Goal: Use online tool/utility: Utilize a website feature to perform a specific function

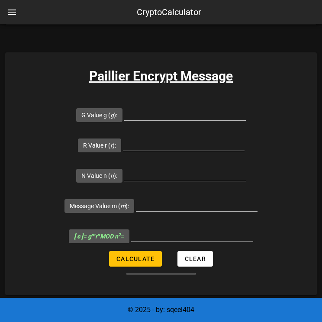
scroll to position [778, 0]
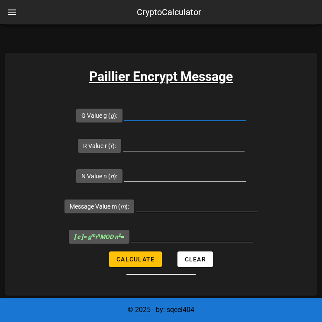
click at [172, 112] on input "G Value g ( g ):" at bounding box center [185, 114] width 122 height 14
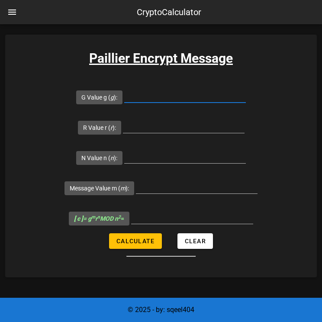
scroll to position [799, 0]
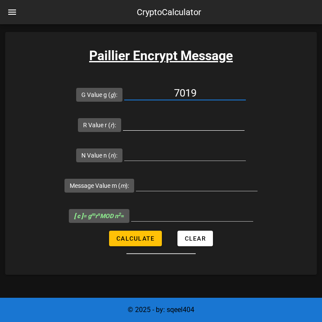
type input "7019"
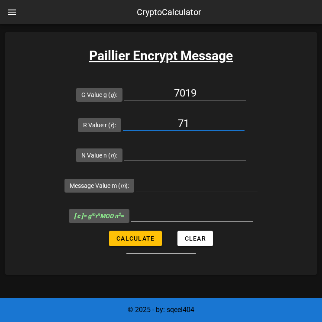
type input "71"
paste input "6527"
type input "6527"
click at [158, 187] on input "Message Value m ( m ):" at bounding box center [197, 184] width 122 height 14
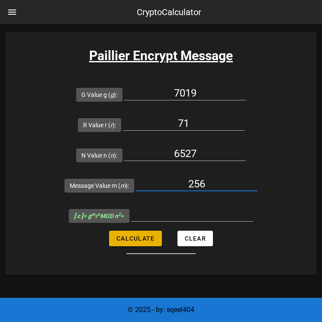
type input "256"
click at [147, 241] on span "Calculate" at bounding box center [135, 238] width 39 height 7
type input "22787030"
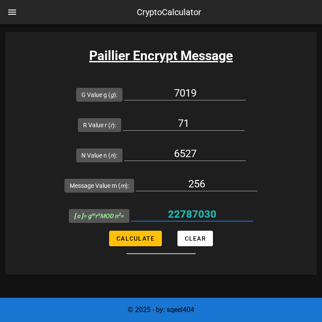
click at [208, 211] on input "22787030" at bounding box center [192, 214] width 122 height 14
click at [248, 206] on div "22787030" at bounding box center [192, 216] width 122 height 29
click at [200, 212] on input "22787030" at bounding box center [192, 214] width 122 height 14
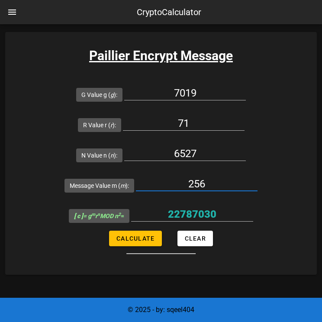
click at [167, 187] on input "256" at bounding box center [197, 184] width 122 height 14
click at [239, 238] on form "G Value g ( g ): 7019 R Value r ( r ): 71 N Value n ( n ): 6527 Message Value m…" at bounding box center [161, 166] width 312 height 175
click at [192, 125] on input "71" at bounding box center [184, 123] width 122 height 14
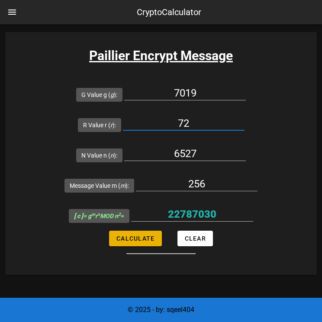
type input "72"
click at [148, 240] on span "Calculate" at bounding box center [135, 238] width 39 height 7
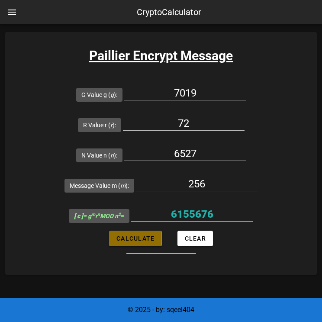
click at [150, 238] on span "Calculate" at bounding box center [135, 238] width 39 height 7
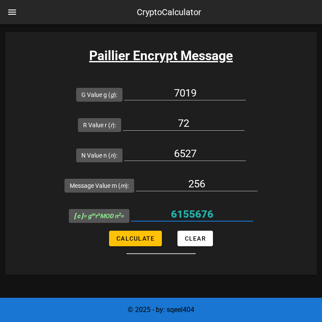
click at [196, 213] on input "6155676" at bounding box center [192, 214] width 122 height 14
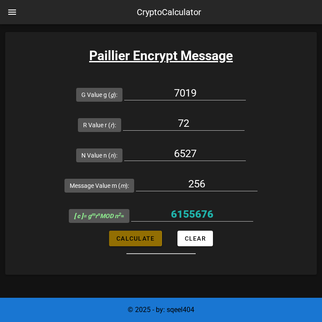
click at [134, 240] on span "Calculate" at bounding box center [135, 238] width 39 height 7
type input "6155676"
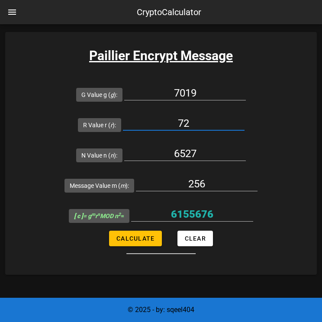
click at [199, 126] on input "72" at bounding box center [184, 123] width 122 height 14
type input "7"
type input "71"
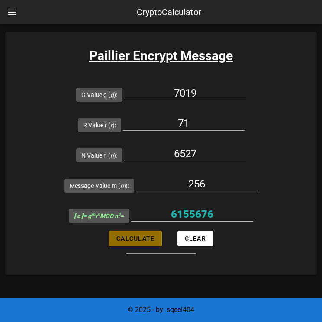
click at [146, 238] on span "Calculate" at bounding box center [135, 238] width 39 height 7
type input "22787030"
click at [190, 118] on input "71" at bounding box center [184, 123] width 122 height 14
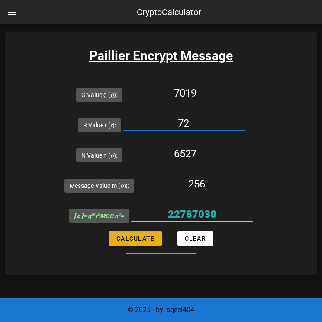
type input "72"
click at [148, 243] on button "Calculate" at bounding box center [135, 239] width 52 height 16
type input "6155676"
click at [189, 122] on input "72" at bounding box center [184, 123] width 122 height 14
type input "73"
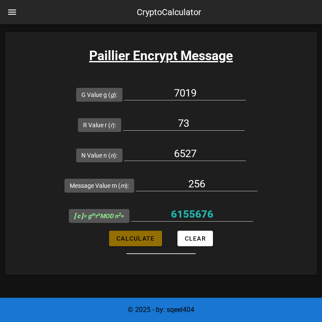
click at [150, 235] on span "Calculate" at bounding box center [135, 238] width 39 height 7
type input "26435665"
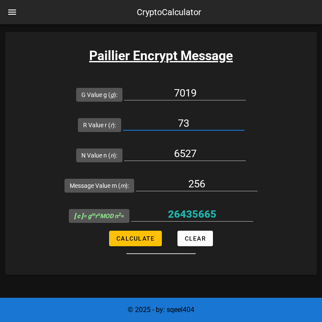
click at [190, 129] on input "73" at bounding box center [184, 123] width 122 height 14
type input "72"
click at [151, 245] on button "Calculate" at bounding box center [135, 239] width 52 height 16
type input "6155676"
click at [196, 213] on input "6155676" at bounding box center [192, 214] width 122 height 14
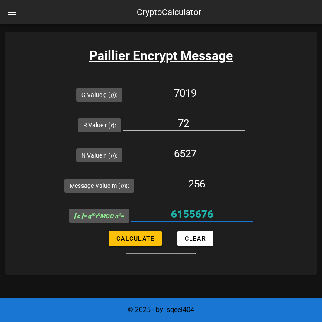
click at [196, 213] on input "6155676" at bounding box center [192, 214] width 122 height 14
click at [242, 205] on div "6155676" at bounding box center [192, 216] width 122 height 29
click at [190, 124] on input "72" at bounding box center [184, 123] width 122 height 14
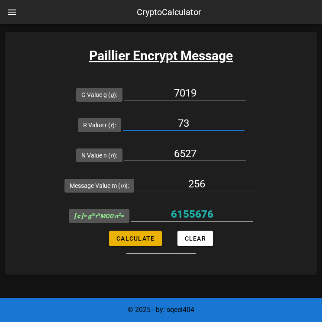
type input "73"
click at [143, 242] on button "Calculate" at bounding box center [135, 239] width 52 height 16
type input "26435665"
click at [192, 123] on input "73" at bounding box center [184, 123] width 122 height 14
type input "74"
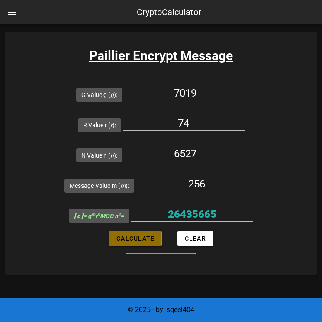
click at [150, 242] on button "Calculate" at bounding box center [135, 239] width 52 height 16
type input "5713316"
click at [184, 212] on input "5713316" at bounding box center [192, 214] width 122 height 14
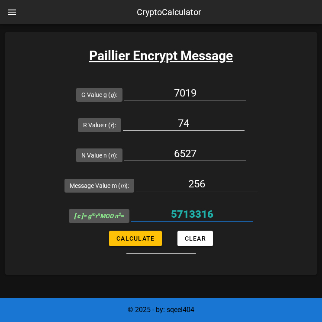
click at [184, 212] on input "5713316" at bounding box center [192, 214] width 122 height 14
click at [206, 181] on input "256" at bounding box center [197, 184] width 122 height 14
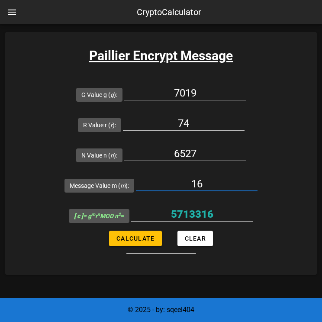
type input "16"
click at [207, 184] on input "16" at bounding box center [197, 184] width 122 height 14
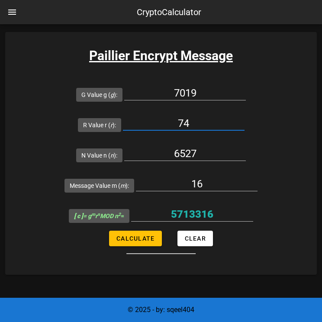
click at [192, 123] on input "74" at bounding box center [184, 123] width 122 height 14
type input "75"
click at [144, 238] on span "Calculate" at bounding box center [135, 238] width 39 height 7
type input "35730009"
click at [194, 118] on input "75" at bounding box center [184, 123] width 122 height 14
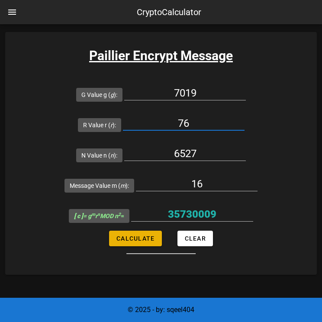
type input "76"
click at [134, 241] on span "Calculate" at bounding box center [135, 238] width 39 height 7
type input "22037180"
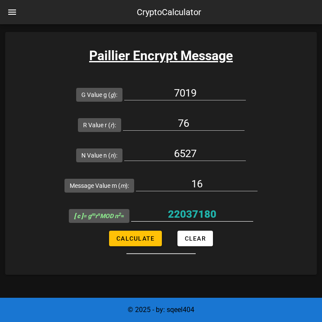
click at [197, 209] on input "22037180" at bounding box center [192, 214] width 122 height 14
click at [194, 122] on input "76" at bounding box center [184, 123] width 122 height 14
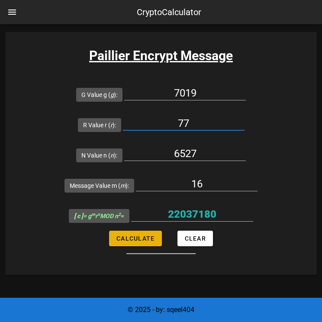
type input "77"
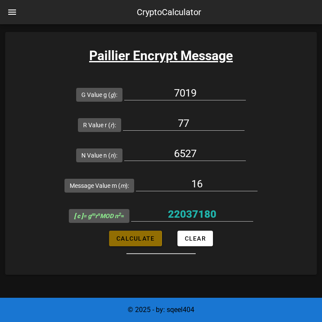
click at [148, 234] on button "Calculate" at bounding box center [135, 239] width 52 height 16
type input "30448834"
click at [193, 212] on input "30448834" at bounding box center [192, 214] width 122 height 14
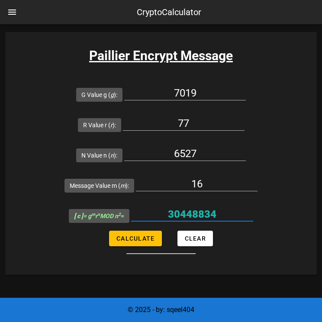
click at [193, 212] on input "30448834" at bounding box center [192, 214] width 122 height 14
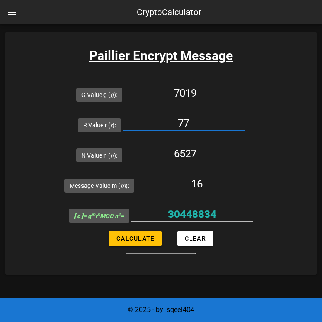
click at [189, 126] on input "77" at bounding box center [184, 123] width 122 height 14
type input "78"
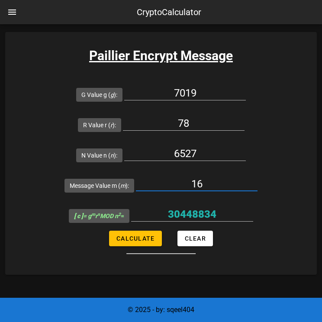
click at [208, 184] on input "16" at bounding box center [197, 184] width 122 height 14
type input "1"
click at [144, 238] on span "Calculate" at bounding box center [135, 238] width 39 height 7
type input "35591"
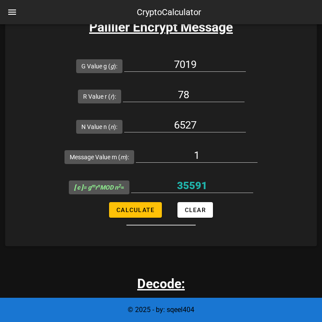
scroll to position [828, 0]
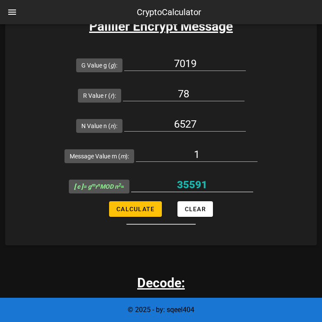
click at [191, 178] on input "35591" at bounding box center [192, 185] width 122 height 14
click at [187, 97] on input "78" at bounding box center [184, 94] width 122 height 14
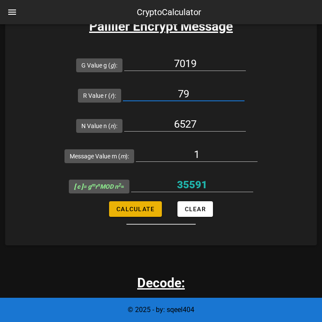
type input "79"
click at [144, 211] on span "Calculate" at bounding box center [135, 209] width 39 height 7
type input "31639803"
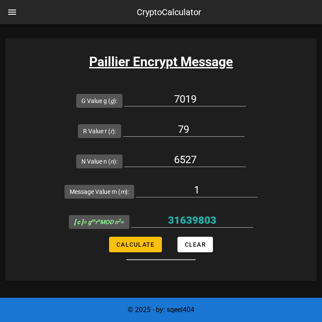
scroll to position [816, 0]
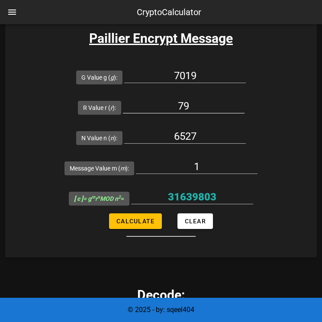
click at [197, 104] on input "79" at bounding box center [184, 106] width 122 height 14
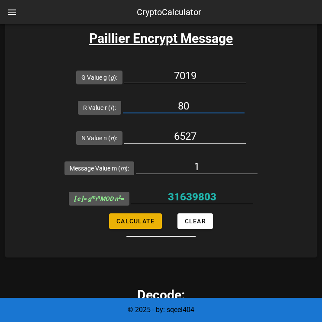
type input "80"
click at [143, 219] on span "Calculate" at bounding box center [135, 221] width 39 height 7
type input "28502453"
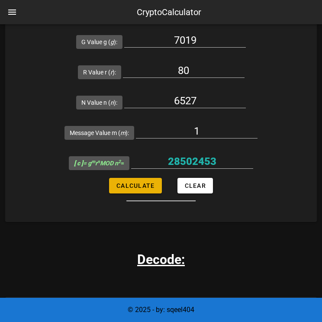
scroll to position [852, 0]
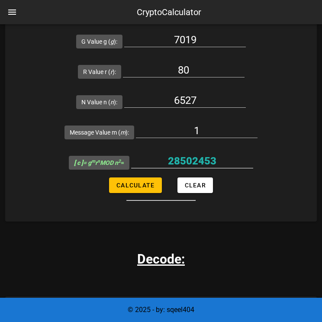
click at [202, 164] on input "28502453" at bounding box center [192, 161] width 122 height 14
